Goal: Information Seeking & Learning: Learn about a topic

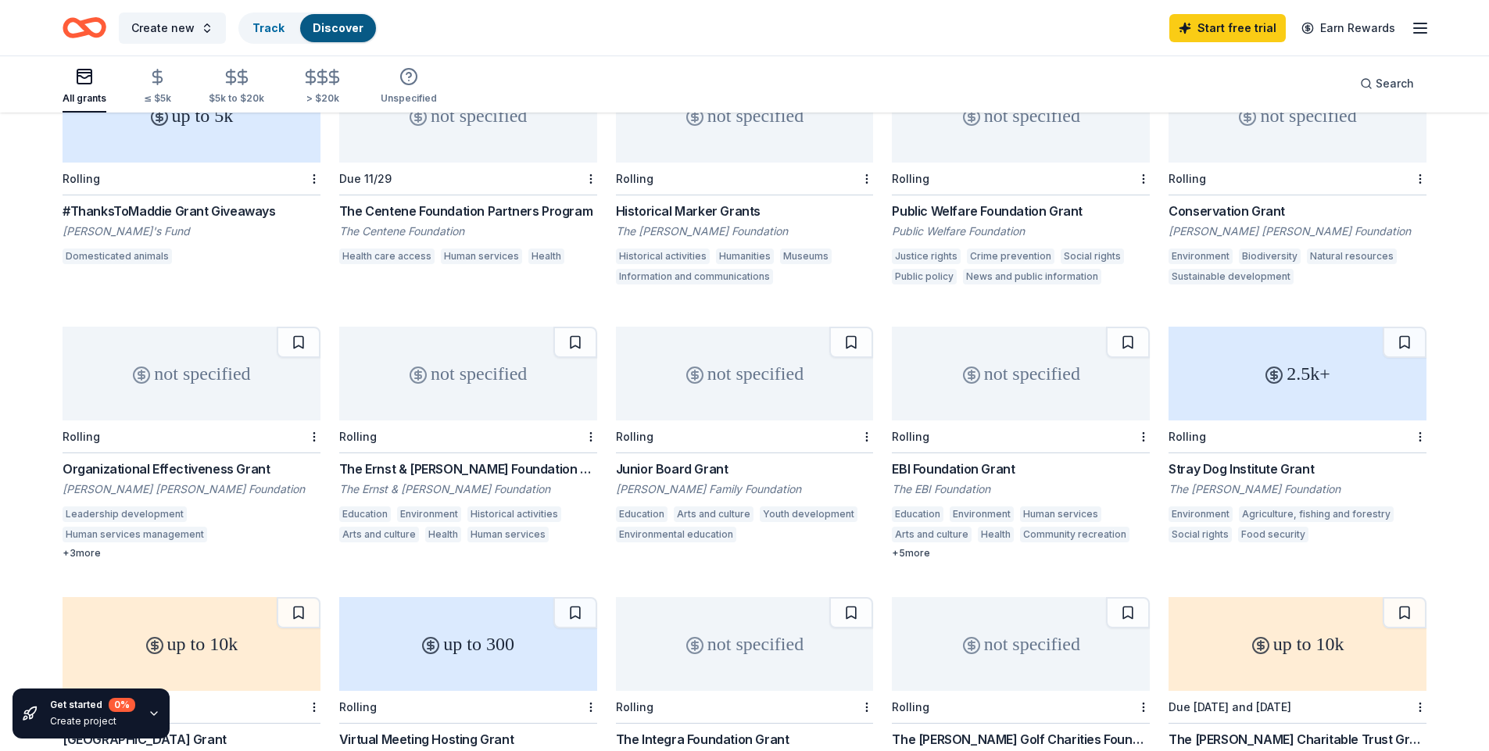
scroll to position [391, 0]
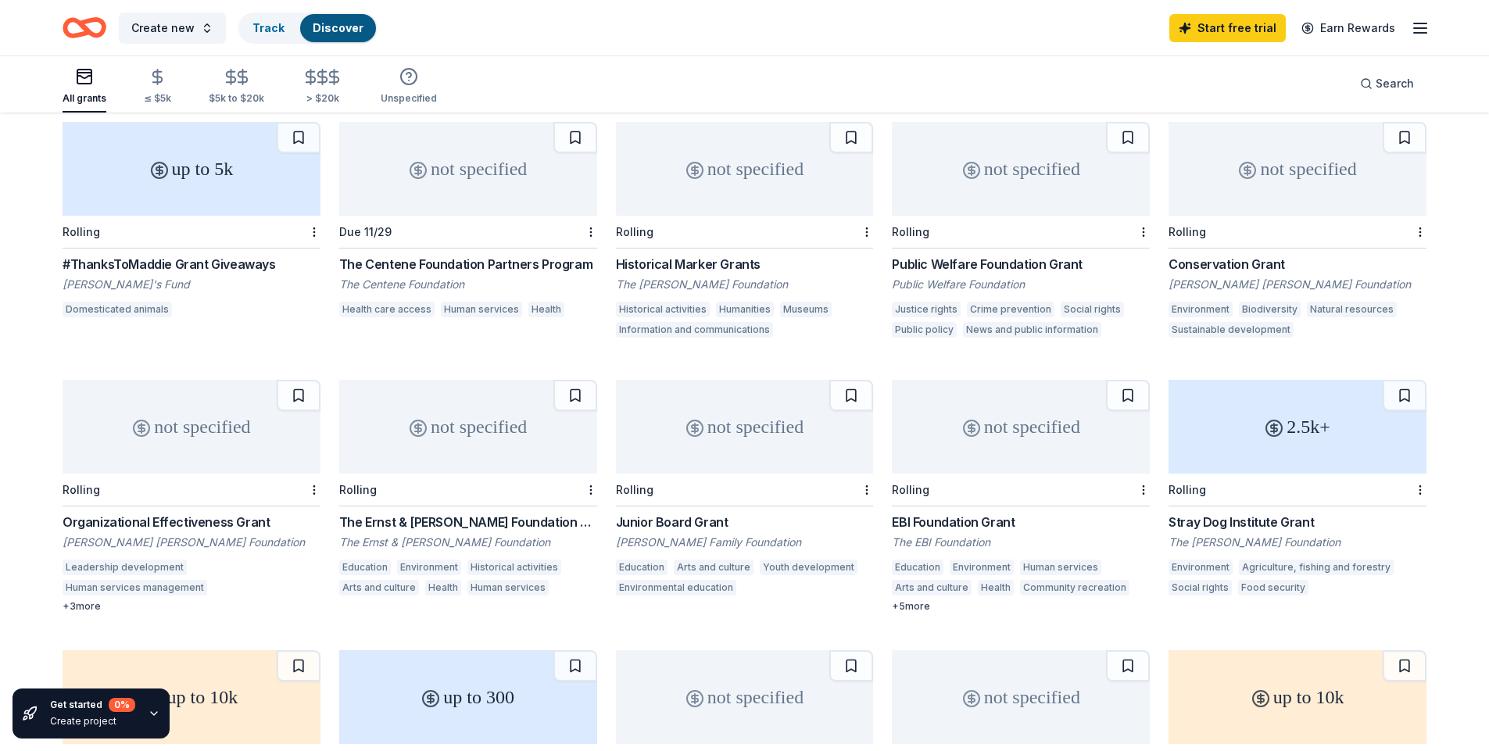
click at [1271, 456] on div "2.5k+" at bounding box center [1298, 427] width 258 height 94
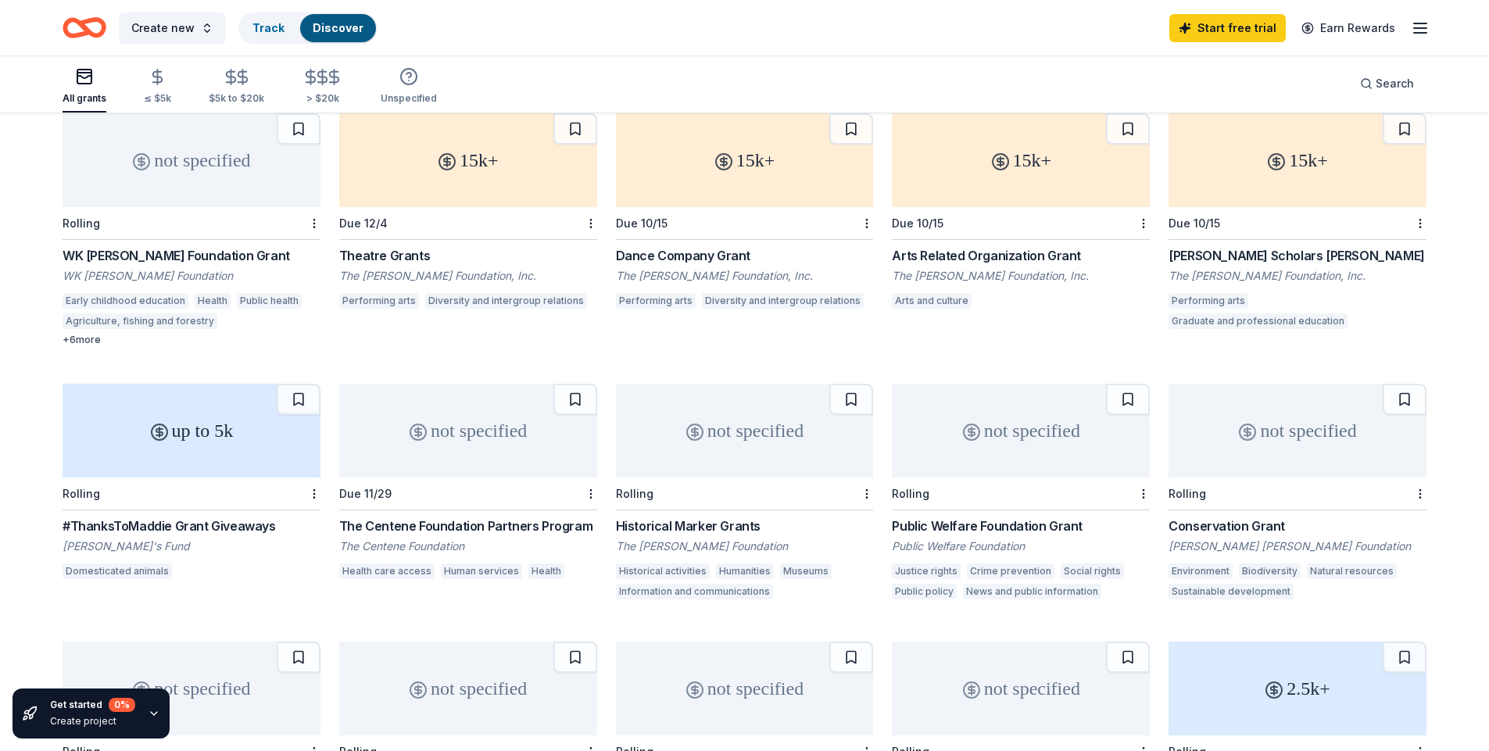
scroll to position [156, 0]
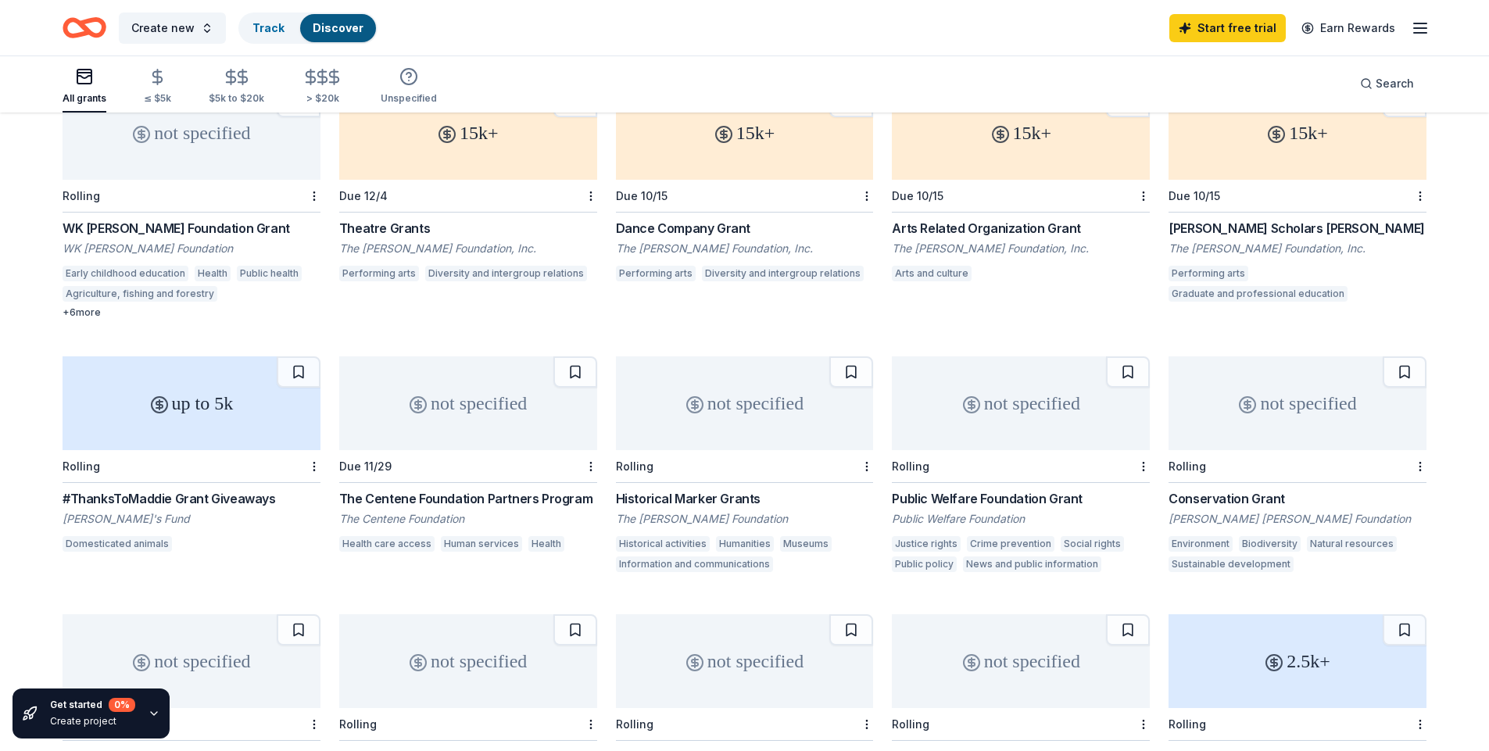
click at [73, 311] on div "+ 6 more" at bounding box center [192, 312] width 258 height 13
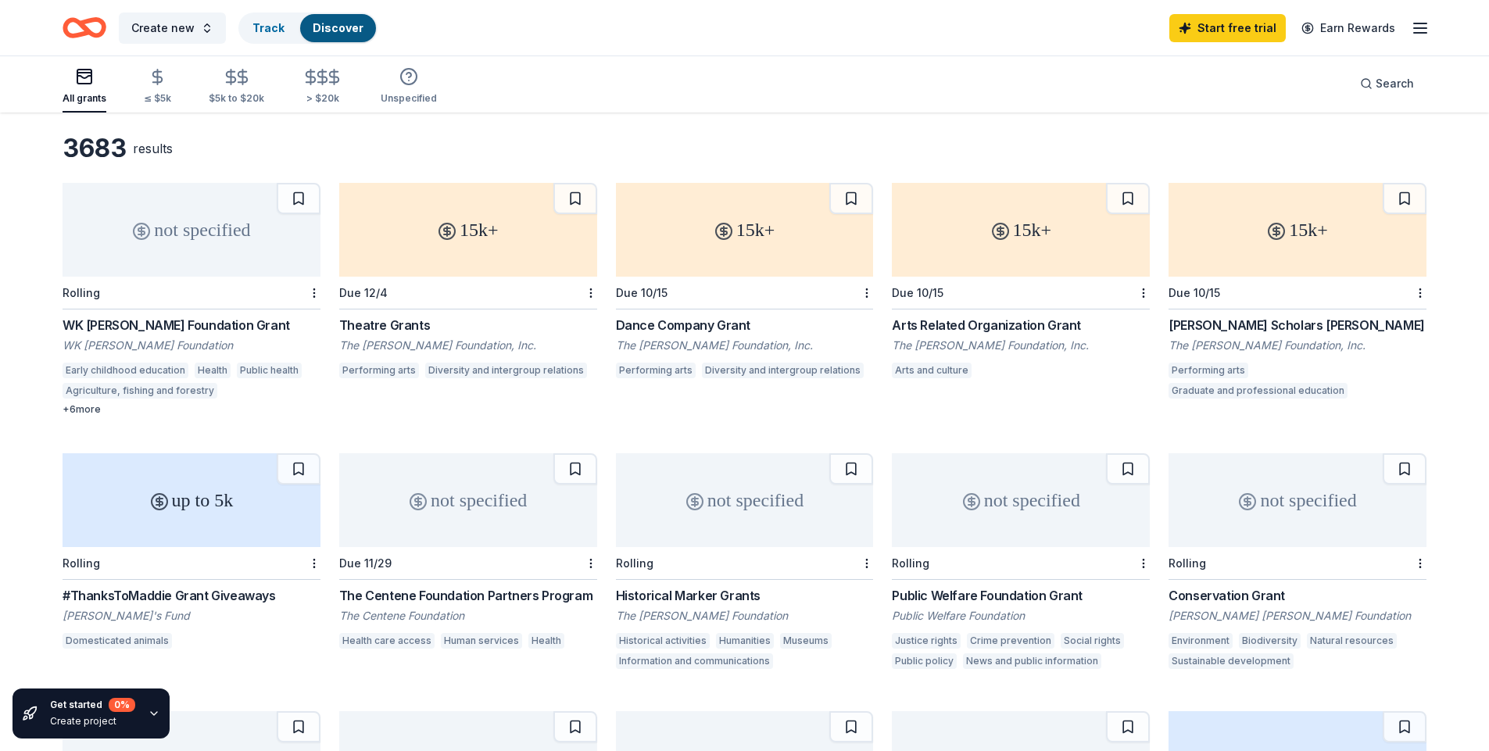
scroll to position [0, 0]
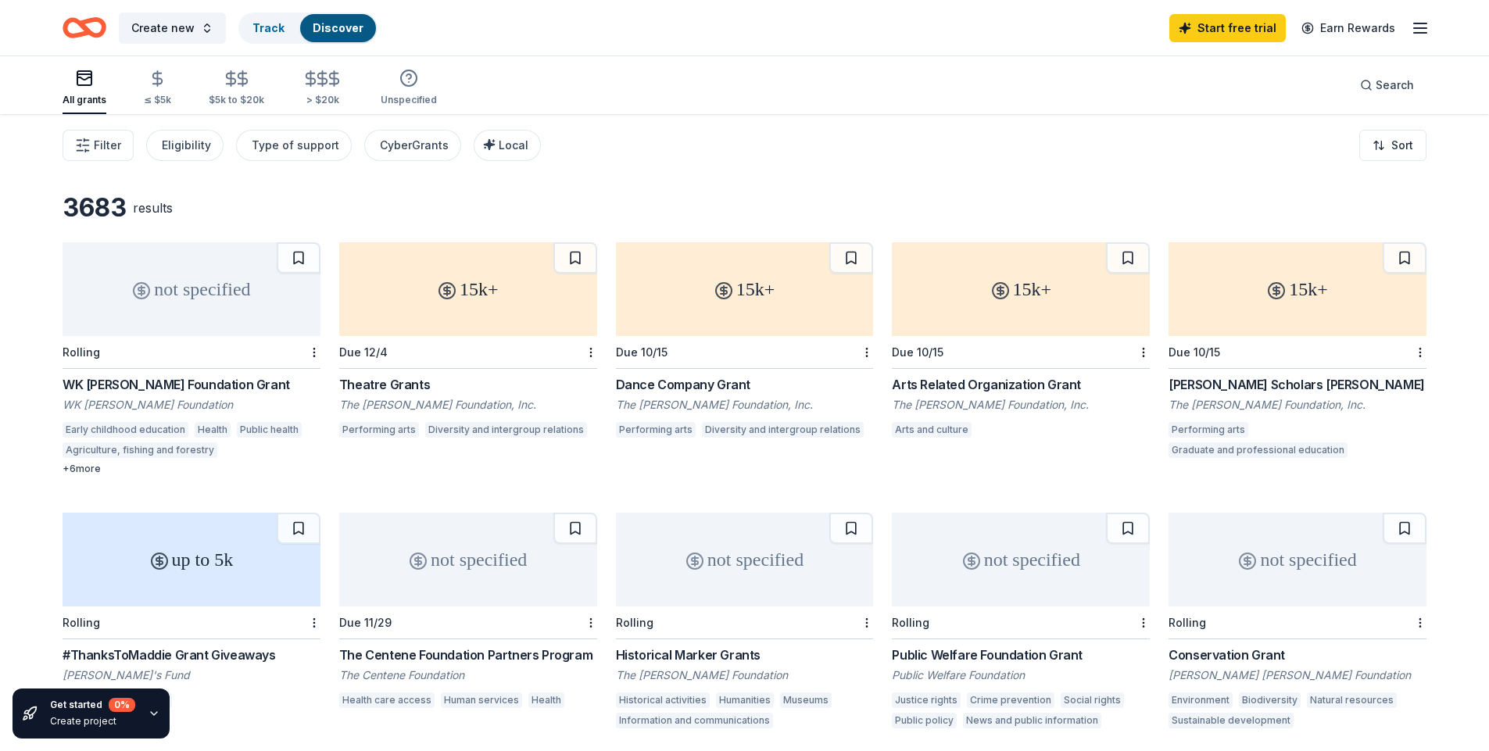
click at [985, 402] on div "The [PERSON_NAME] Foundation, Inc." at bounding box center [1021, 405] width 258 height 16
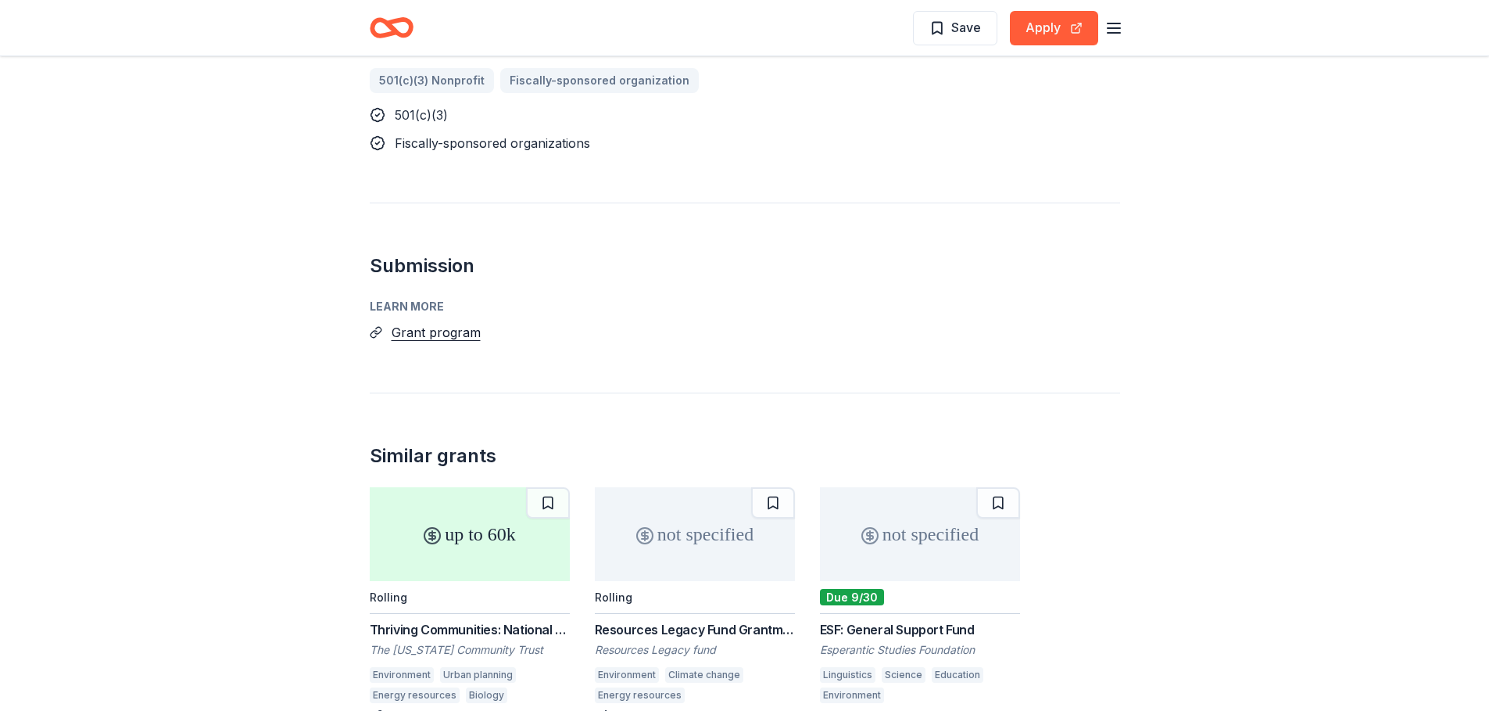
scroll to position [1016, 0]
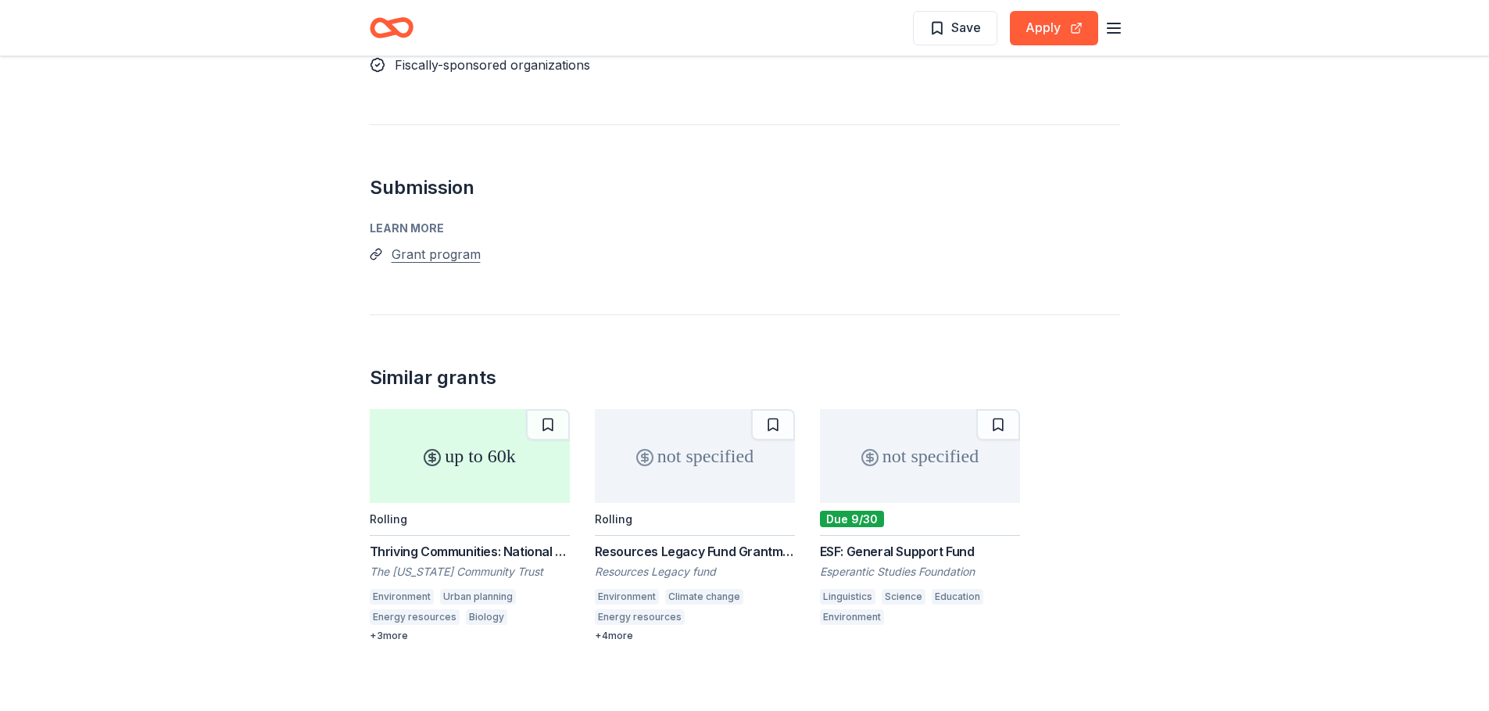
click at [440, 257] on button "Grant program" at bounding box center [436, 254] width 89 height 20
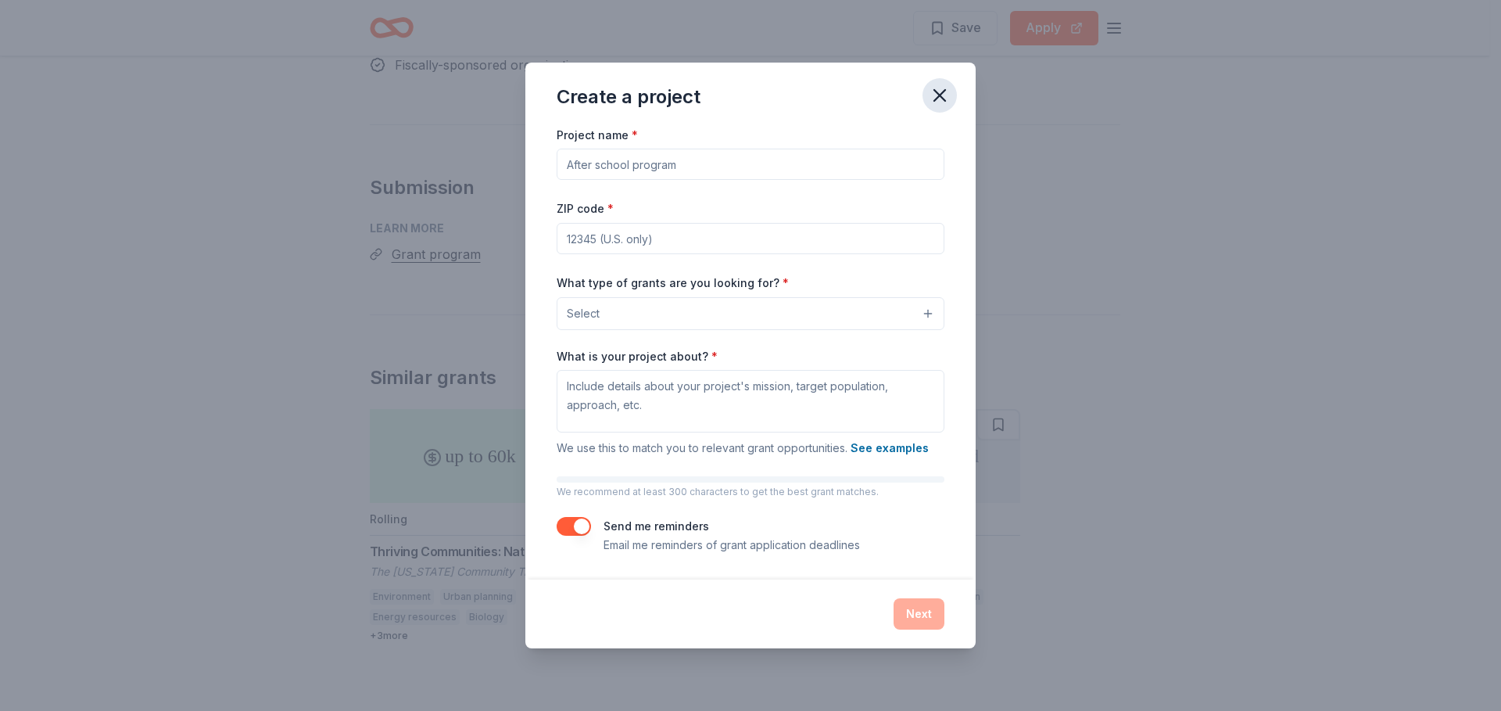
click at [947, 92] on icon "button" at bounding box center [940, 95] width 22 height 22
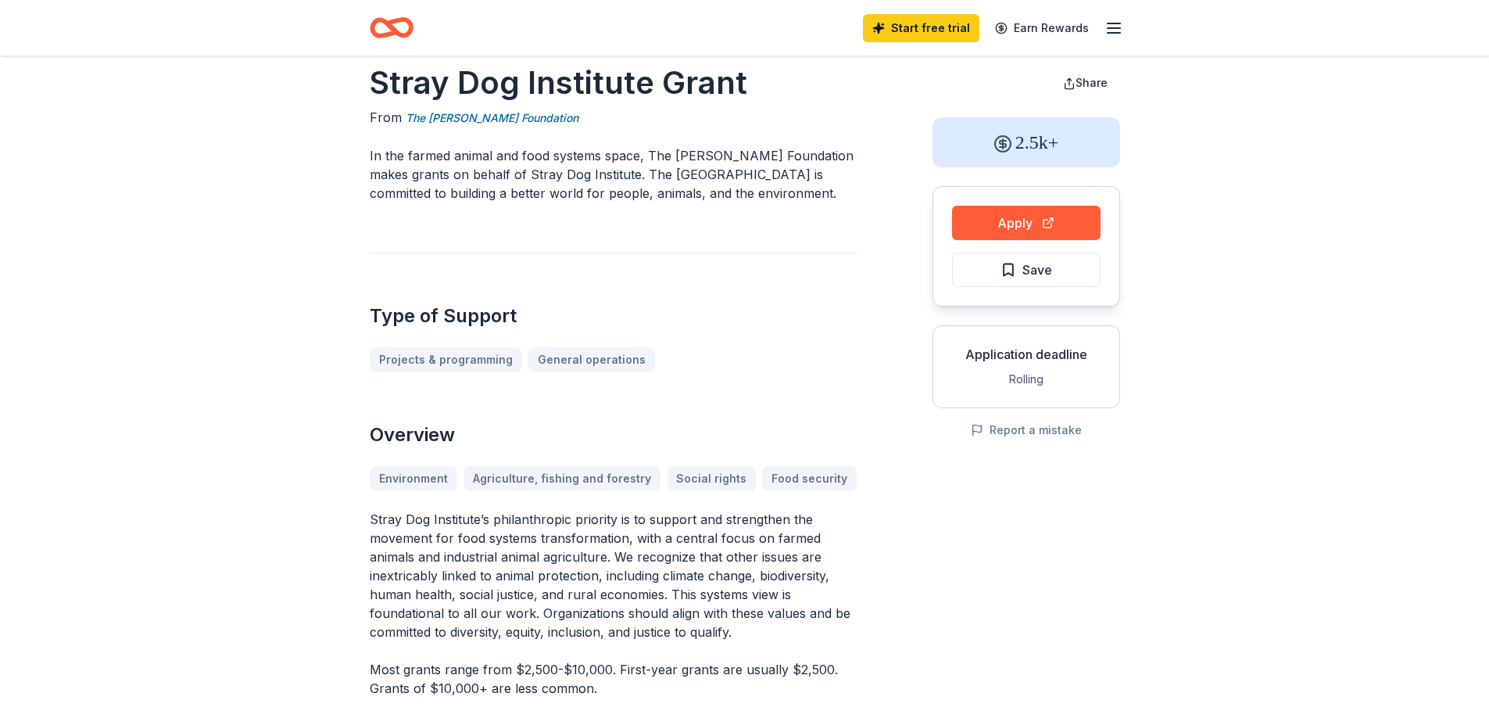
scroll to position [0, 0]
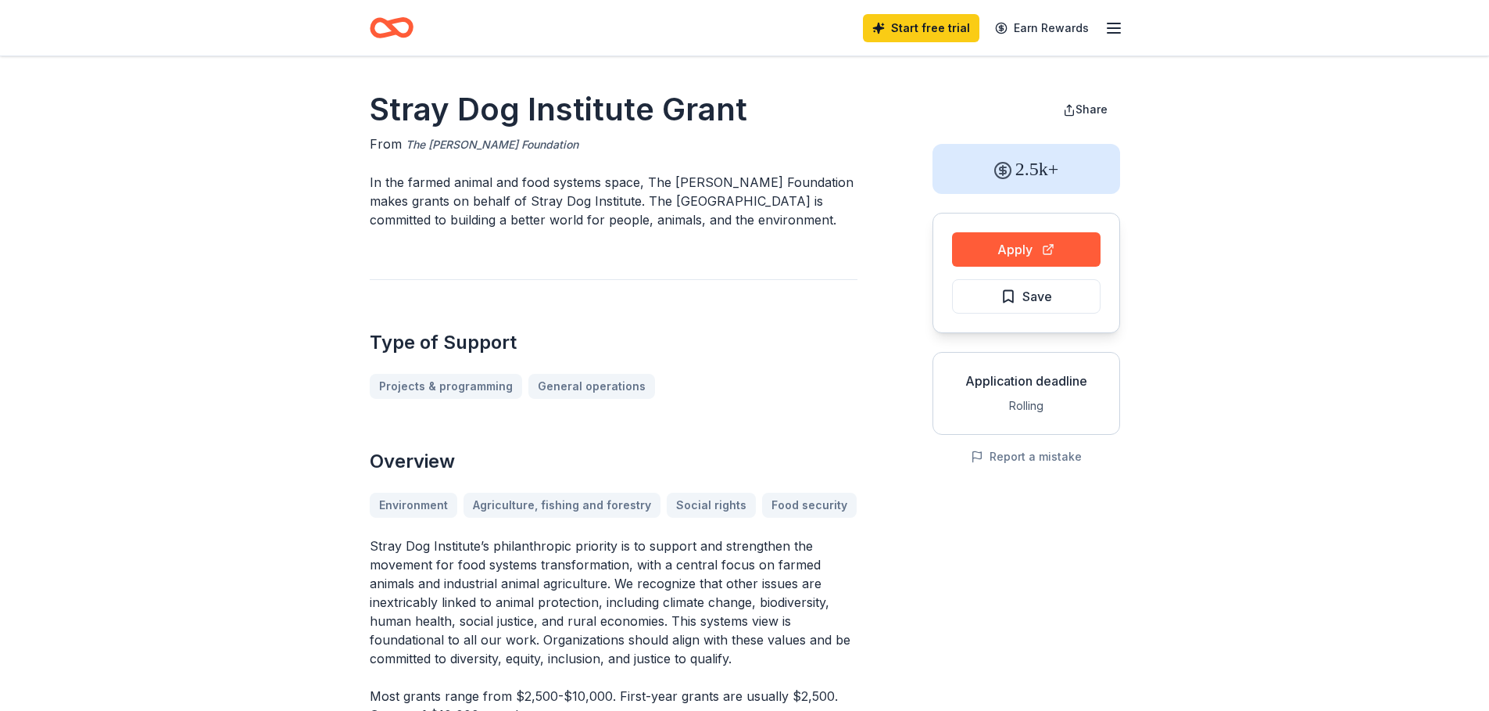
click at [452, 147] on link "The [PERSON_NAME] Foundation" at bounding box center [492, 144] width 173 height 19
drag, startPoint x: 543, startPoint y: 151, endPoint x: 395, endPoint y: 115, distance: 152.1
click at [395, 115] on div "Stray Dog Institute Grant From The Quinn Foundation In the farmed animal and fo…" at bounding box center [614, 589] width 488 height 1003
drag, startPoint x: 369, startPoint y: 106, endPoint x: 423, endPoint y: 111, distance: 54.2
click at [423, 111] on h1 "Stray Dog Institute Grant" at bounding box center [614, 110] width 488 height 44
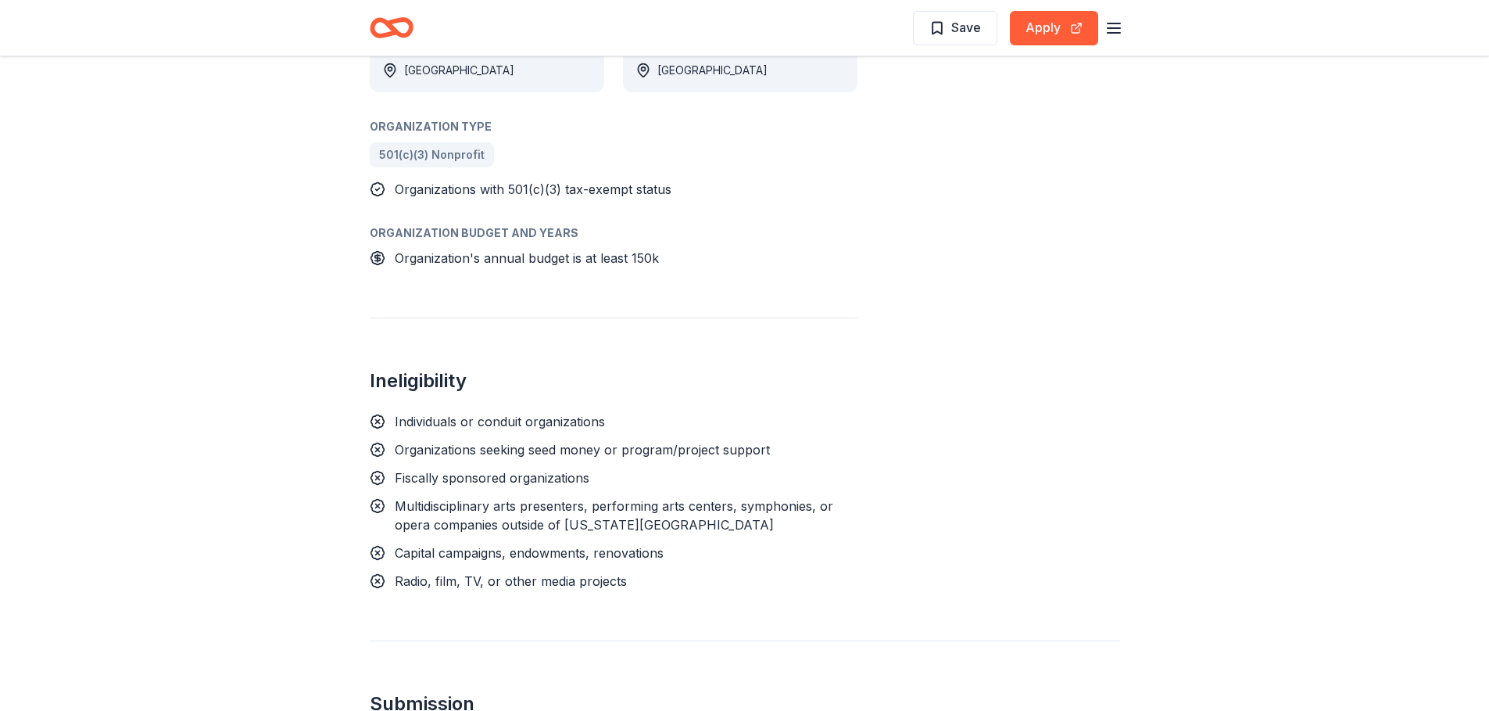
scroll to position [860, 0]
